Goal: Obtain resource: Download file/media

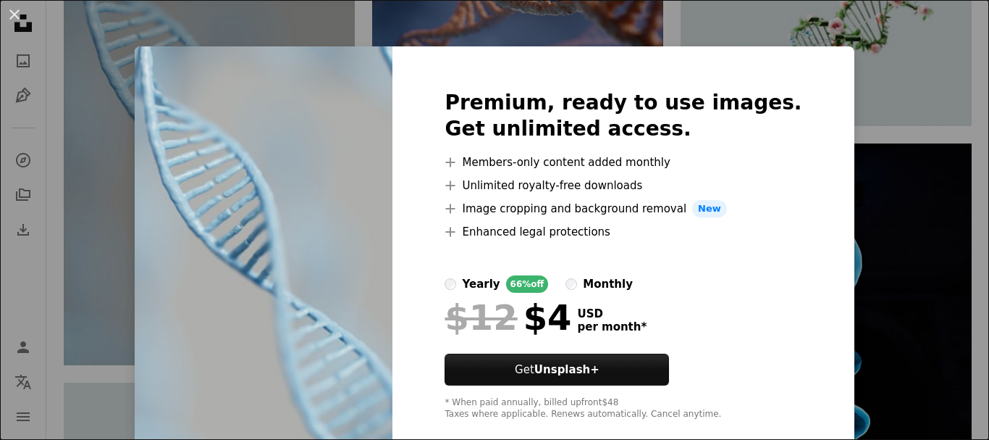
click at [97, 142] on div "An X shape Premium, ready to use images. Get unlimited access. A plus sign Memb…" at bounding box center [494, 220] width 989 height 440
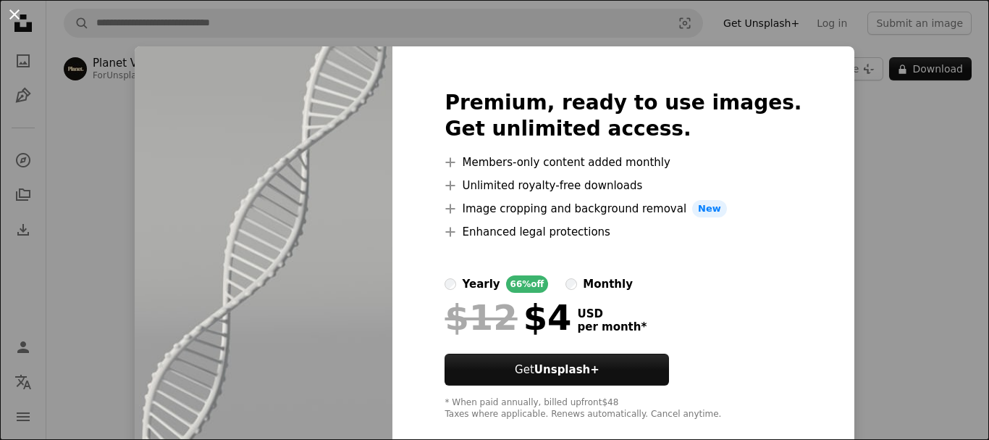
click at [21, 12] on button "An X shape" at bounding box center [14, 14] width 17 height 17
